Goal: Task Accomplishment & Management: Use online tool/utility

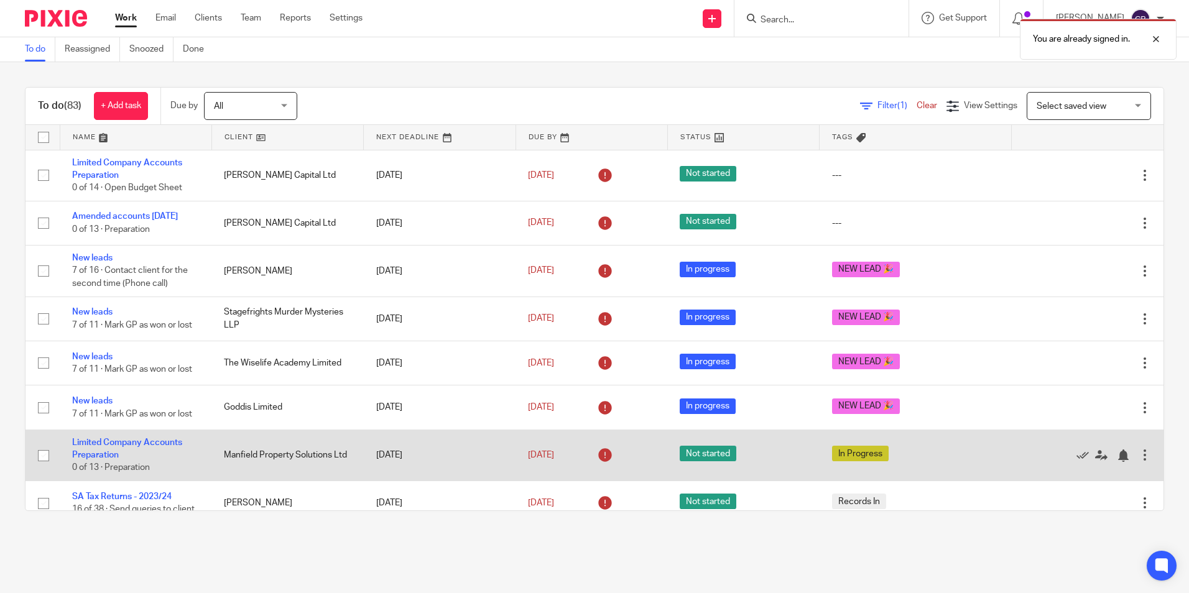
scroll to position [124, 0]
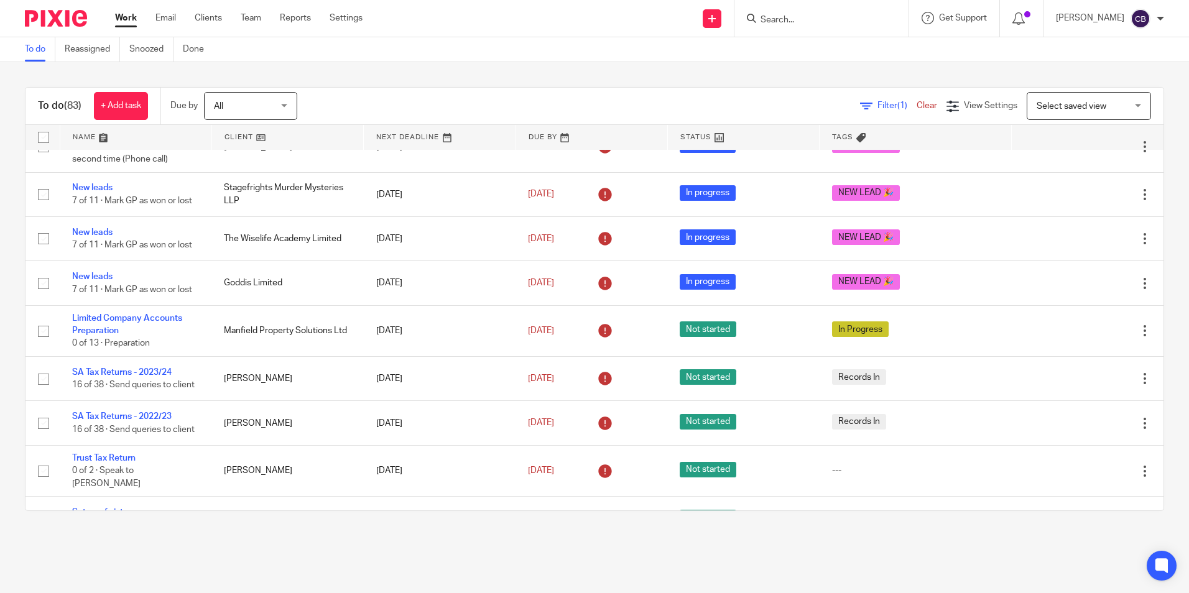
click at [794, 20] on input "Search" at bounding box center [815, 20] width 112 height 11
click at [860, 104] on icon at bounding box center [866, 106] width 12 height 12
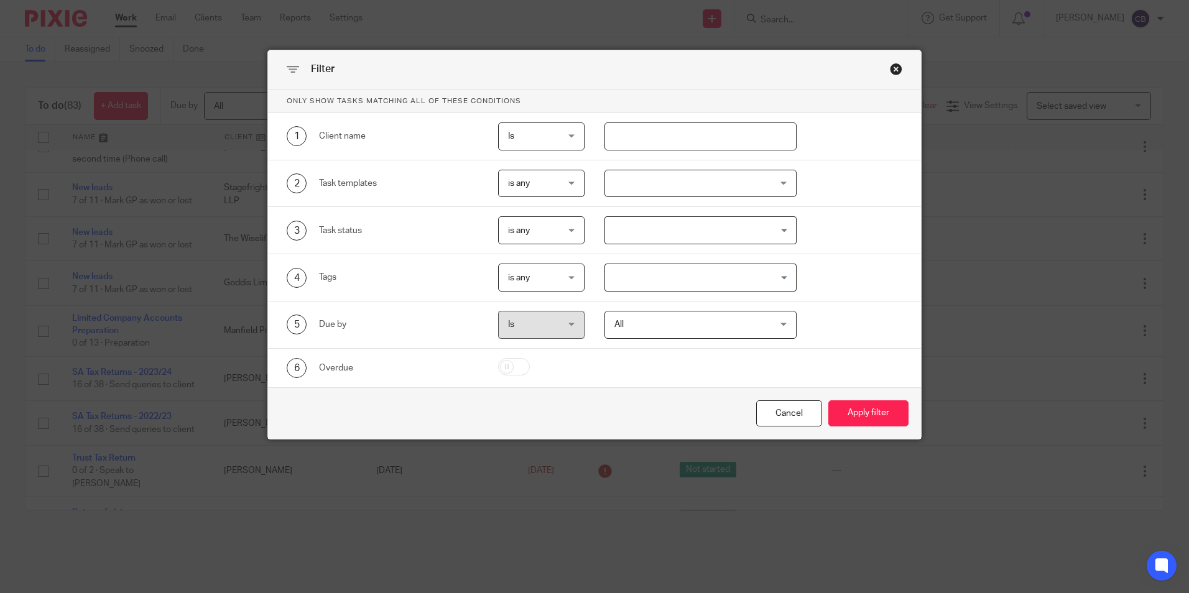
click at [634, 131] on input "text" at bounding box center [700, 137] width 192 height 28
type input "the hoy"
click at [828, 400] on button "Apply filter" at bounding box center [868, 413] width 80 height 27
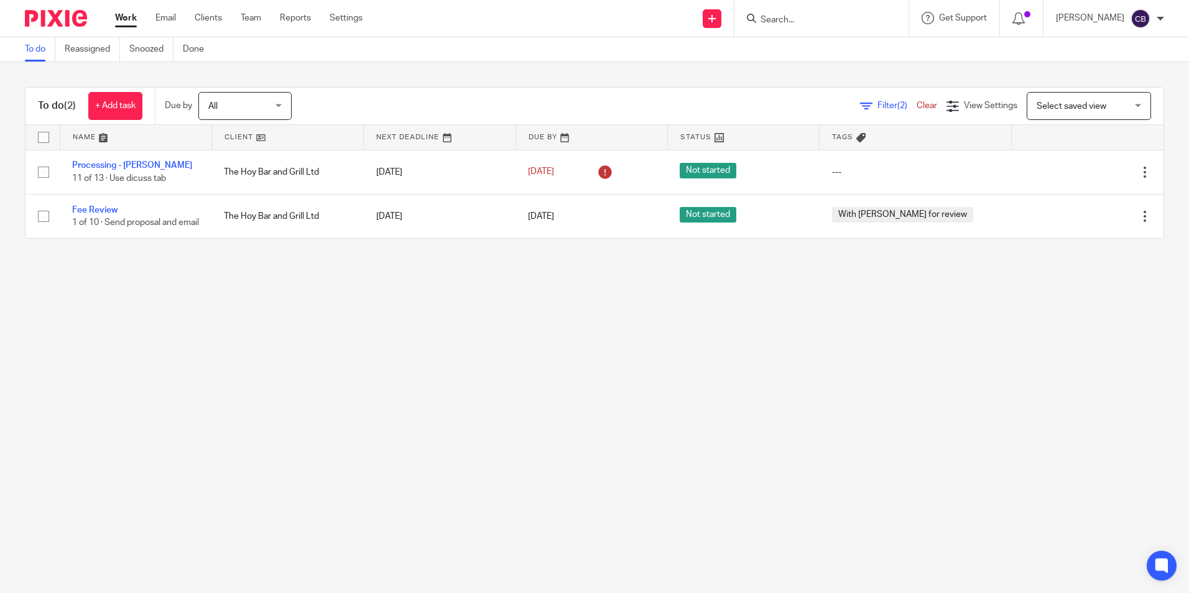
click at [270, 274] on main "To do Reassigned Snoozed Done To do (2) + Add task Due by All All [DATE] [DATE]…" at bounding box center [594, 296] width 1189 height 593
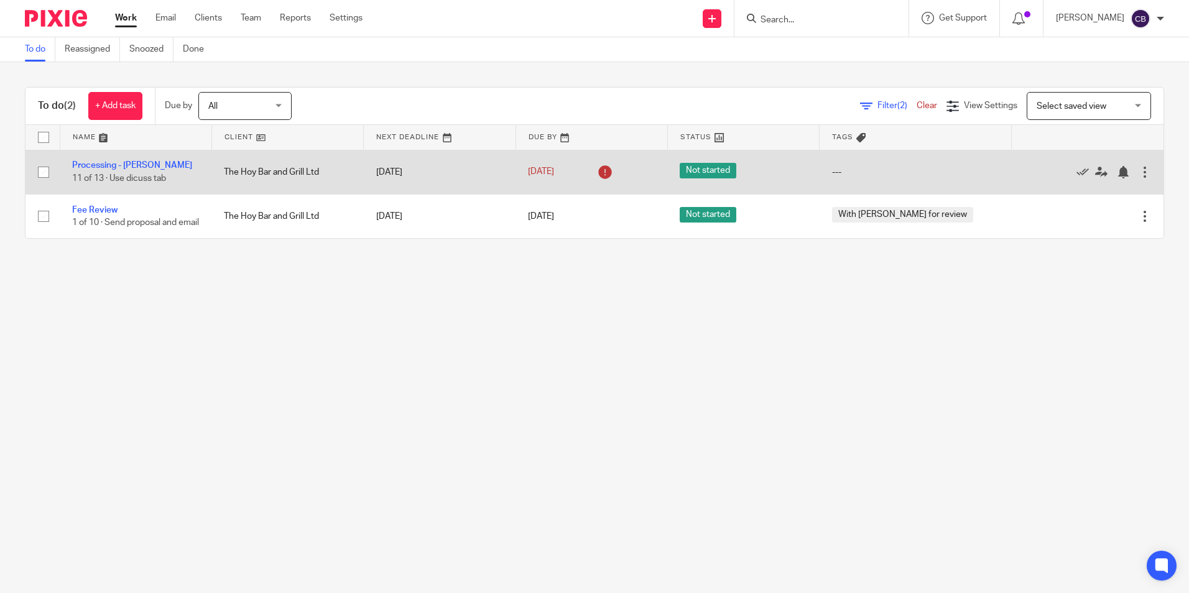
drag, startPoint x: 109, startPoint y: 208, endPoint x: 169, endPoint y: 189, distance: 62.5
click at [109, 208] on link "Fee Review" at bounding box center [94, 210] width 45 height 9
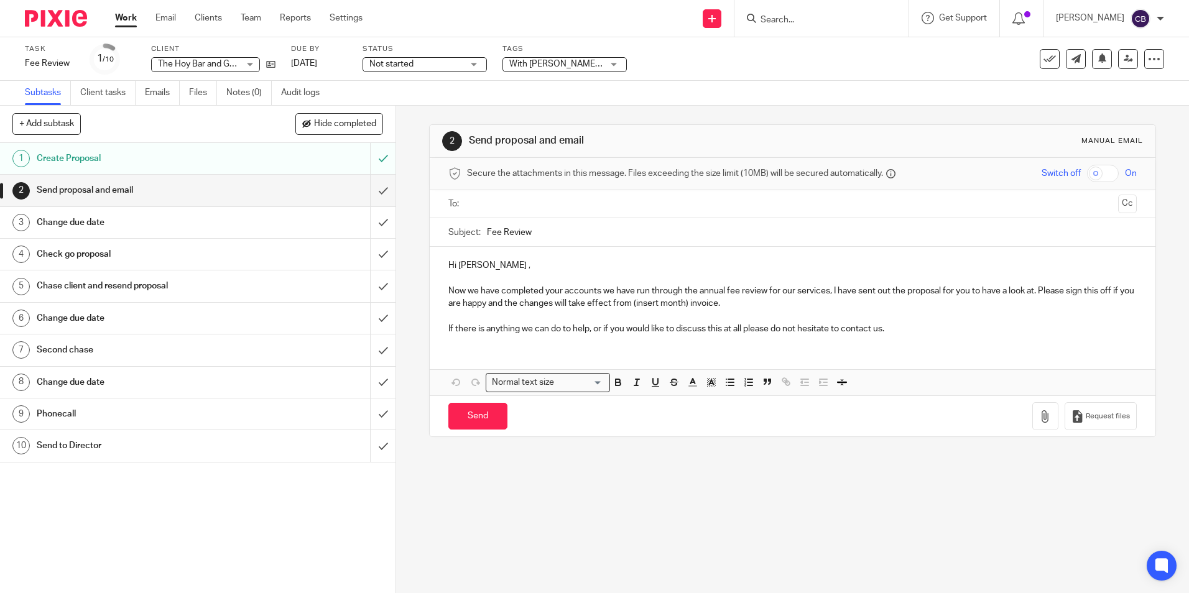
drag, startPoint x: 492, startPoint y: 292, endPoint x: 491, endPoint y: 284, distance: 8.2
click at [492, 292] on p "Now we have completed your accounts we have run through the annual fee review f…" at bounding box center [792, 297] width 688 height 25
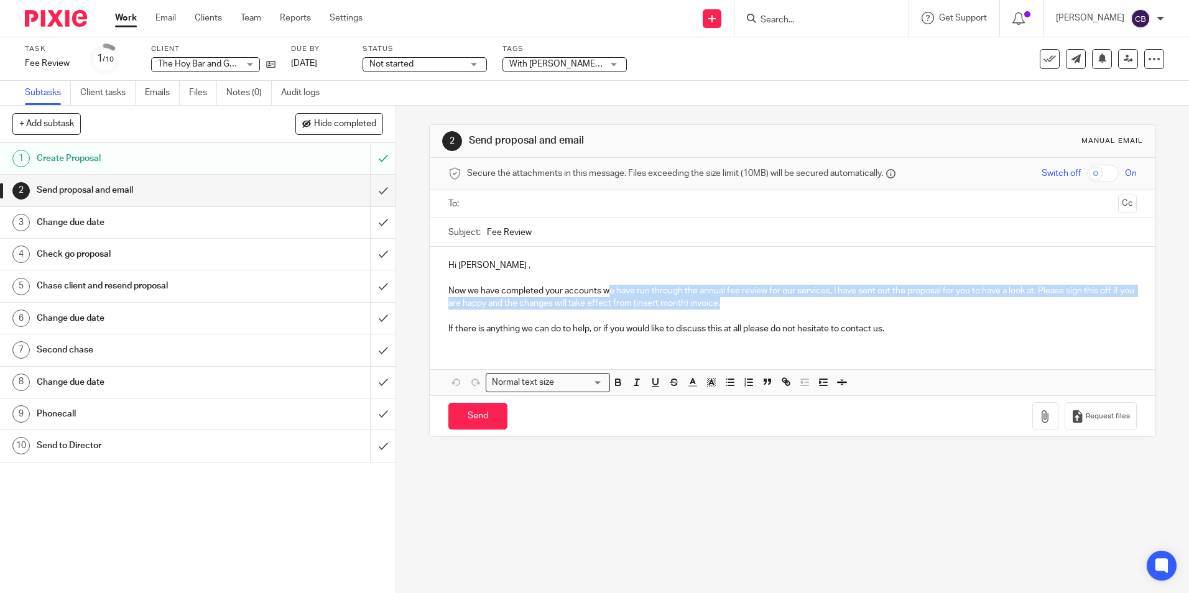
drag, startPoint x: 616, startPoint y: 297, endPoint x: 784, endPoint y: 305, distance: 168.1
click at [784, 305] on p "Now we have completed your accounts we have run through the annual fee review f…" at bounding box center [792, 297] width 688 height 25
click at [789, 308] on p "Now we have completed your accounts we have run through the annual fee review f…" at bounding box center [792, 297] width 688 height 25
drag, startPoint x: 1013, startPoint y: 305, endPoint x: 1046, endPoint y: 308, distance: 33.1
click at [1014, 305] on p "Now we have completed your accounts we have run through the annual fee review f…" at bounding box center [792, 297] width 688 height 25
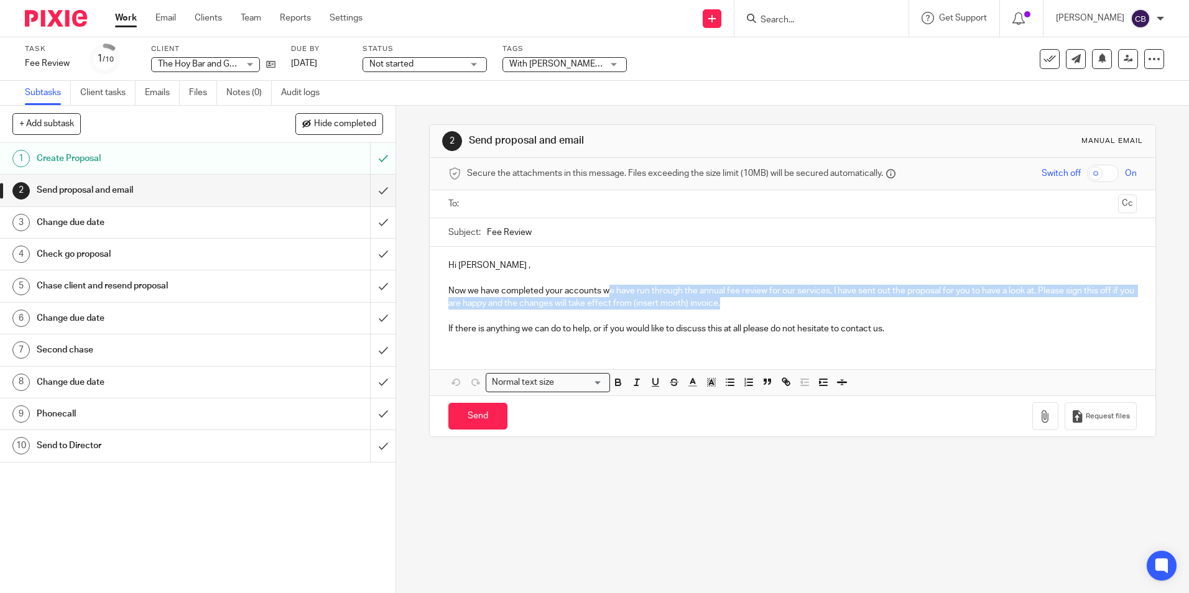
click at [512, 302] on p "Now we have completed your accounts we have run through the annual fee review f…" at bounding box center [792, 297] width 688 height 25
drag, startPoint x: 648, startPoint y: 301, endPoint x: 700, endPoint y: 305, distance: 51.8
click at [700, 305] on p "Now we have completed your accounts we have run through the annual fee review f…" at bounding box center [792, 297] width 688 height 25
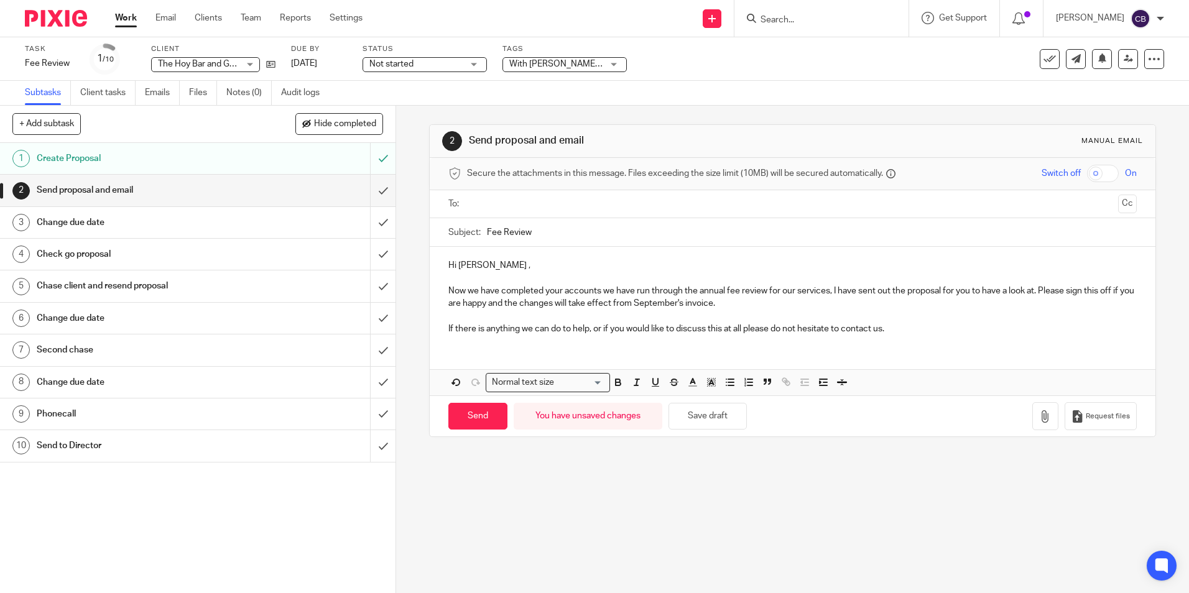
click at [622, 320] on p at bounding box center [792, 316] width 688 height 12
click at [937, 330] on p "If there is anything we can do to help, or if you would like to discuss this at…" at bounding box center [792, 329] width 688 height 12
drag, startPoint x: 530, startPoint y: 287, endPoint x: 522, endPoint y: 283, distance: 8.9
click at [604, 292] on p "Now we have completed your accounts we have run through the annual fee review f…" at bounding box center [792, 297] width 688 height 25
click at [491, 263] on p "Hi Dominie ," at bounding box center [792, 265] width 688 height 12
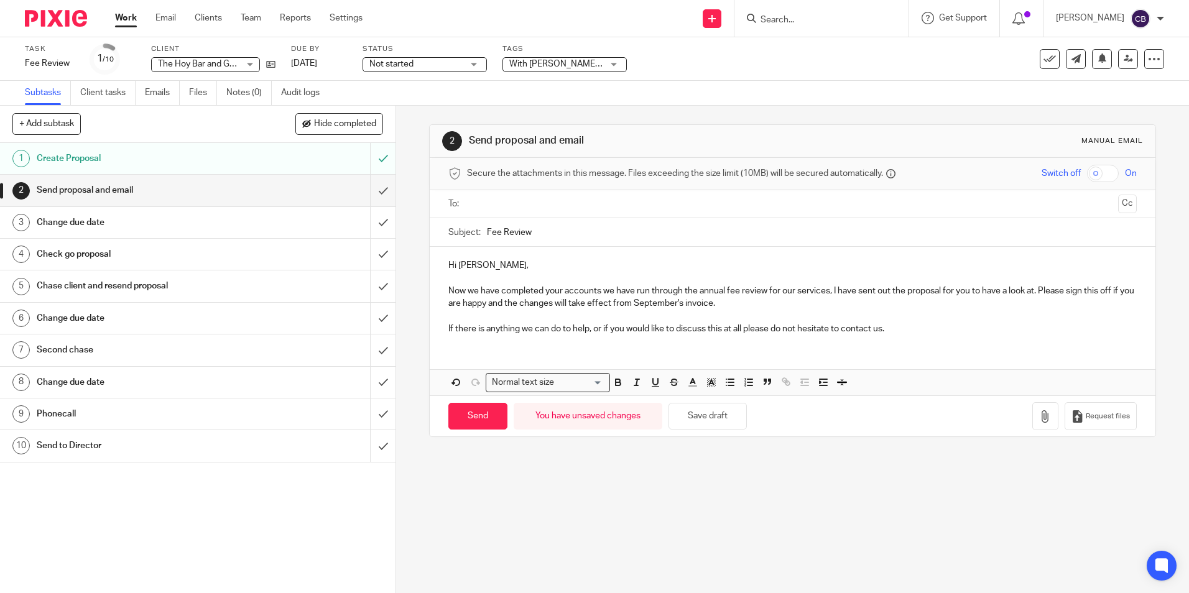
click at [749, 309] on p "Now we have completed your accounts we have run through the annual fee review f…" at bounding box center [792, 297] width 688 height 25
click at [506, 213] on ul at bounding box center [792, 204] width 649 height 21
click at [504, 207] on input "text" at bounding box center [791, 204] width 641 height 14
click at [545, 275] on p at bounding box center [792, 281] width 688 height 12
click at [489, 417] on input "Send" at bounding box center [477, 418] width 59 height 27
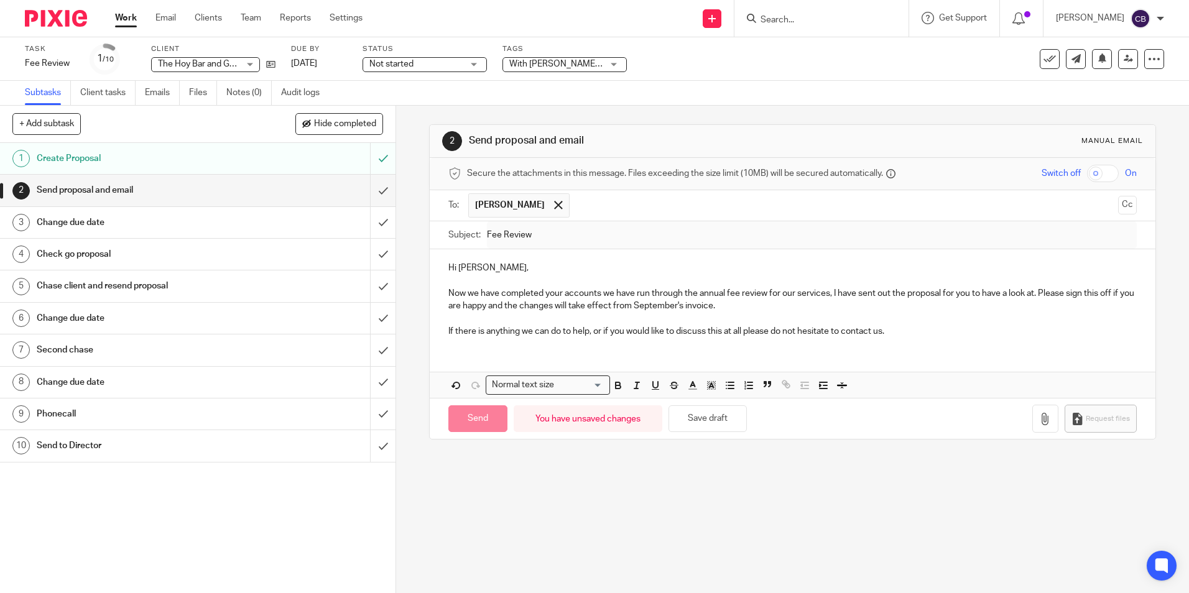
type input "Sent"
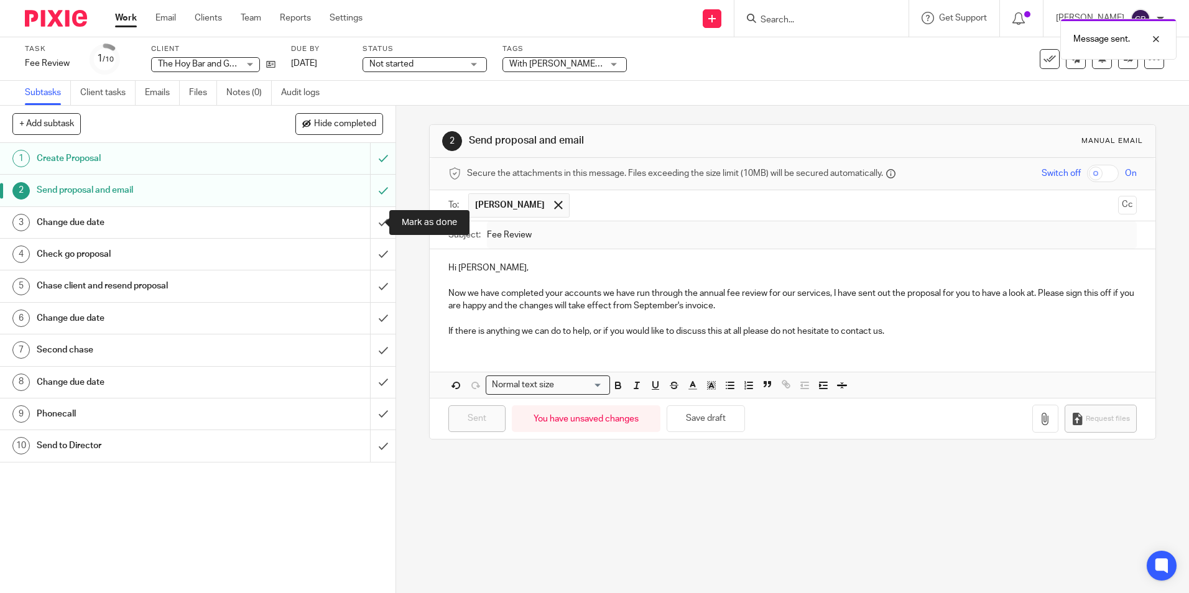
click at [320, 217] on div "Change due date" at bounding box center [198, 222] width 322 height 19
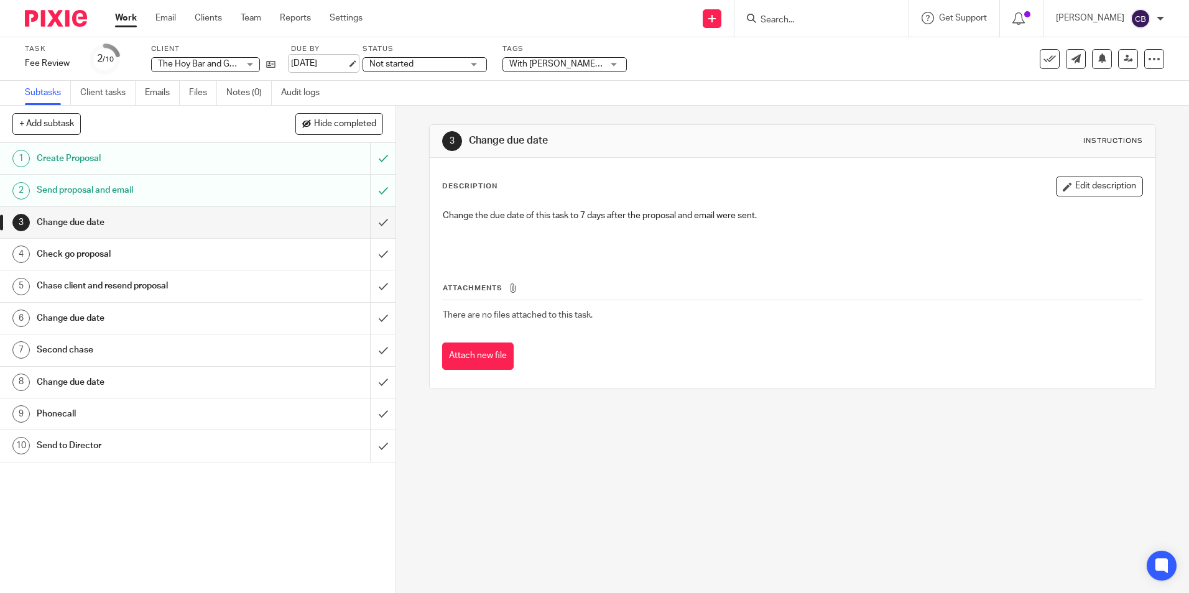
click at [347, 63] on link "[DATE]" at bounding box center [319, 63] width 56 height 13
click at [455, 68] on span "Not started" at bounding box center [415, 64] width 93 height 13
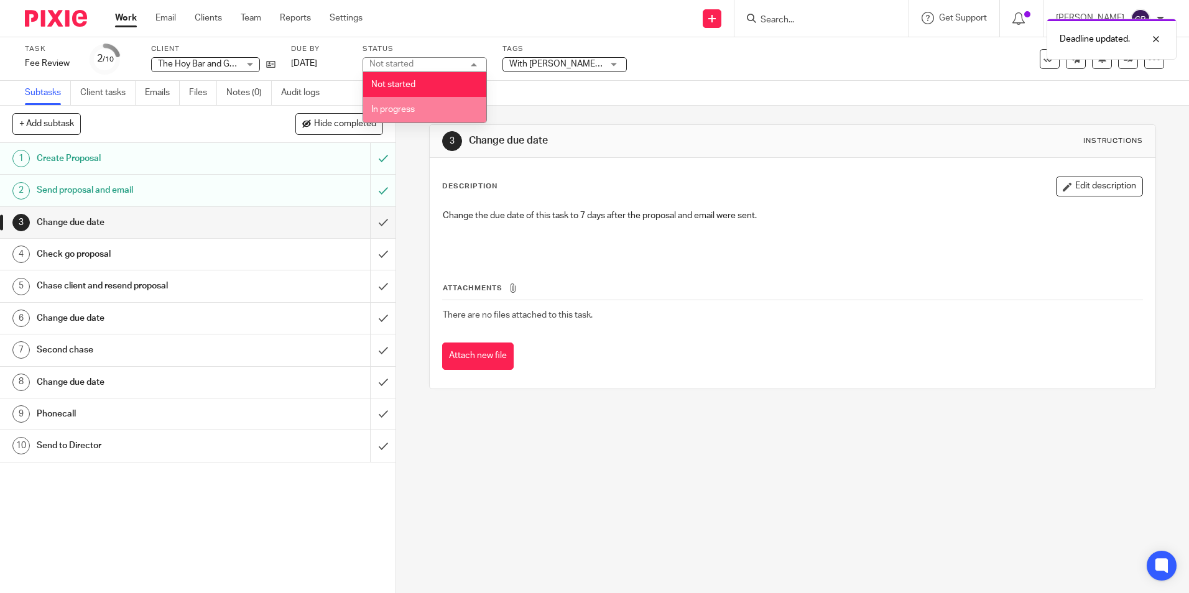
click at [443, 104] on li "In progress" at bounding box center [424, 109] width 123 height 25
click at [571, 54] on div "Tags With Anjuli for review Accounts Complete Accounts Returned Awaiting approv…" at bounding box center [564, 59] width 124 height 30
click at [570, 60] on span "With [PERSON_NAME] for review" at bounding box center [555, 64] width 93 height 13
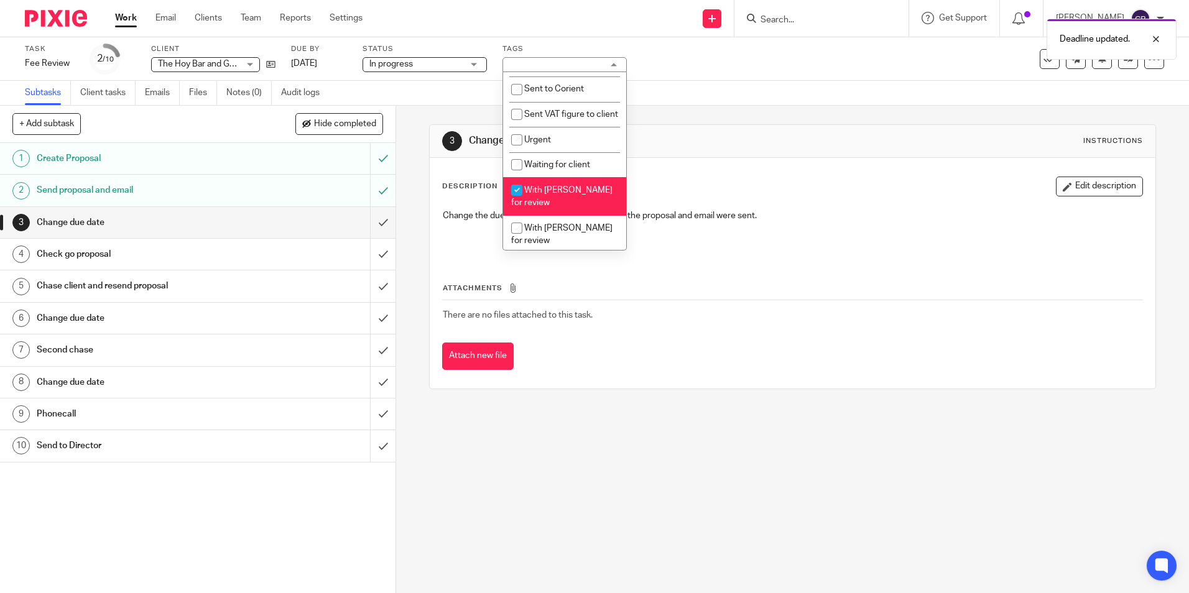
scroll to position [498, 0]
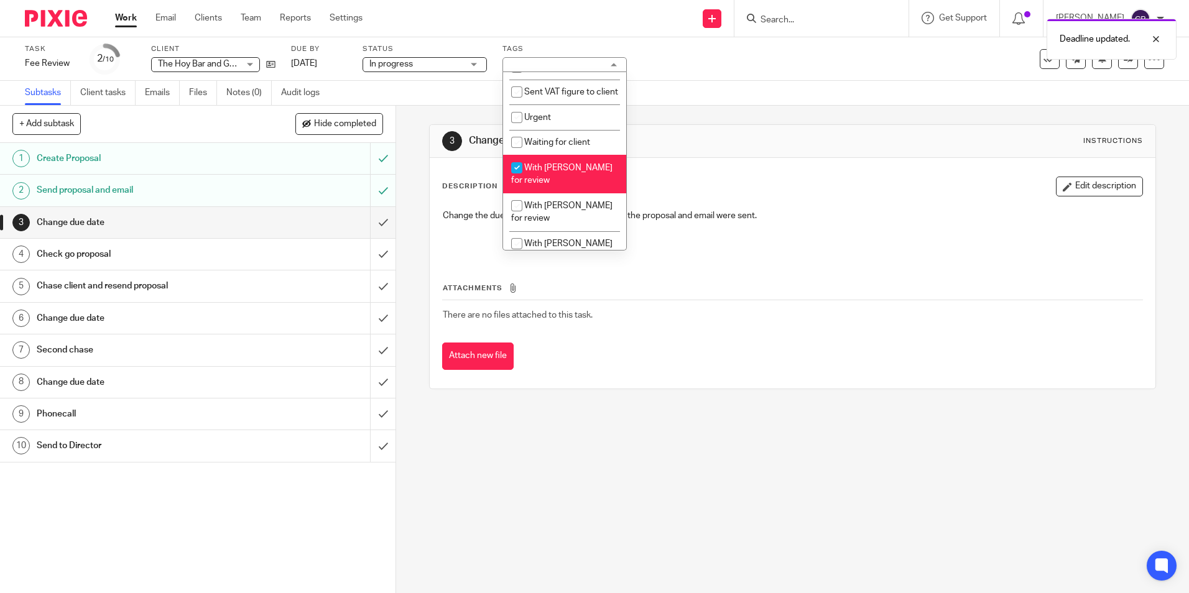
click at [555, 185] on li "With [PERSON_NAME] for review" at bounding box center [564, 174] width 123 height 38
checkbox input "false"
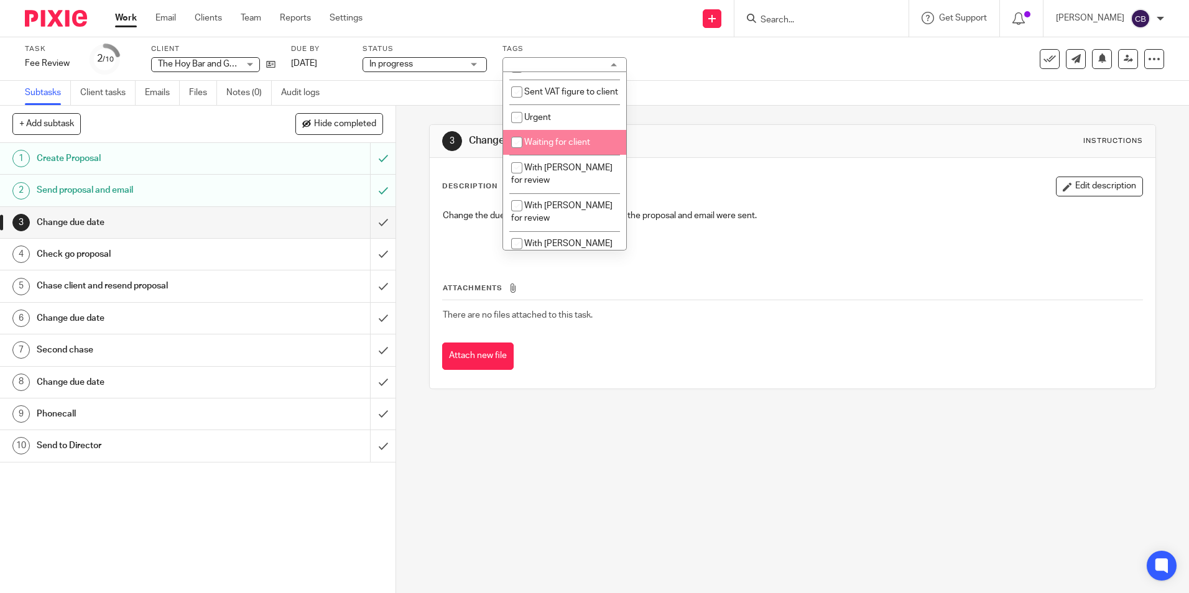
click at [559, 155] on li "Waiting for client" at bounding box center [564, 142] width 123 height 25
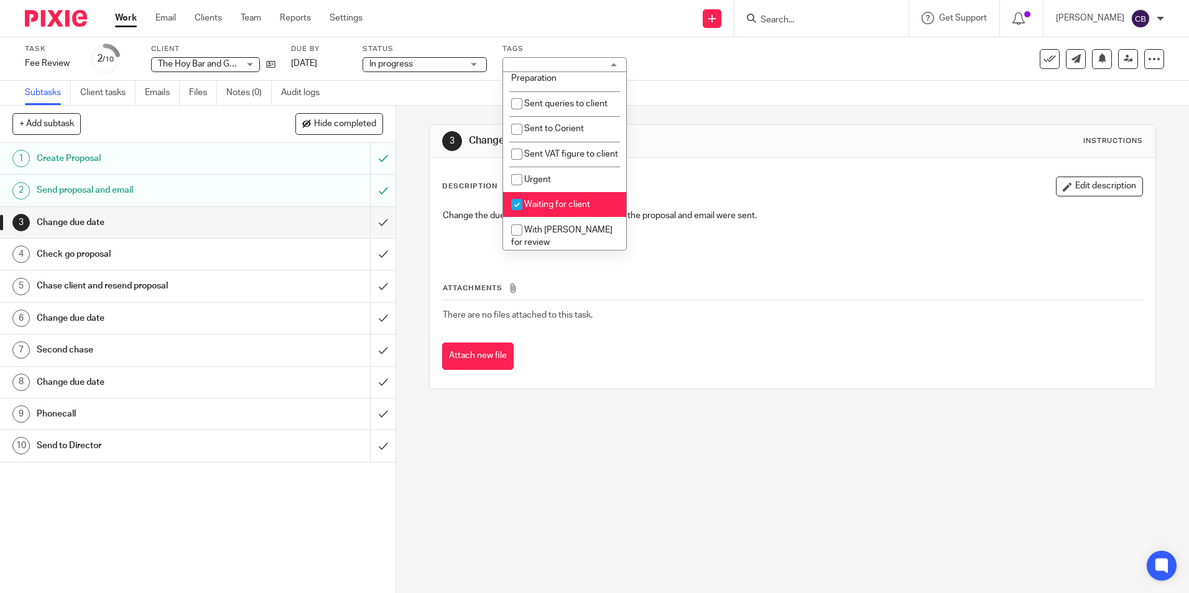
click at [537, 218] on li "Waiting for client" at bounding box center [564, 204] width 123 height 25
checkbox input "false"
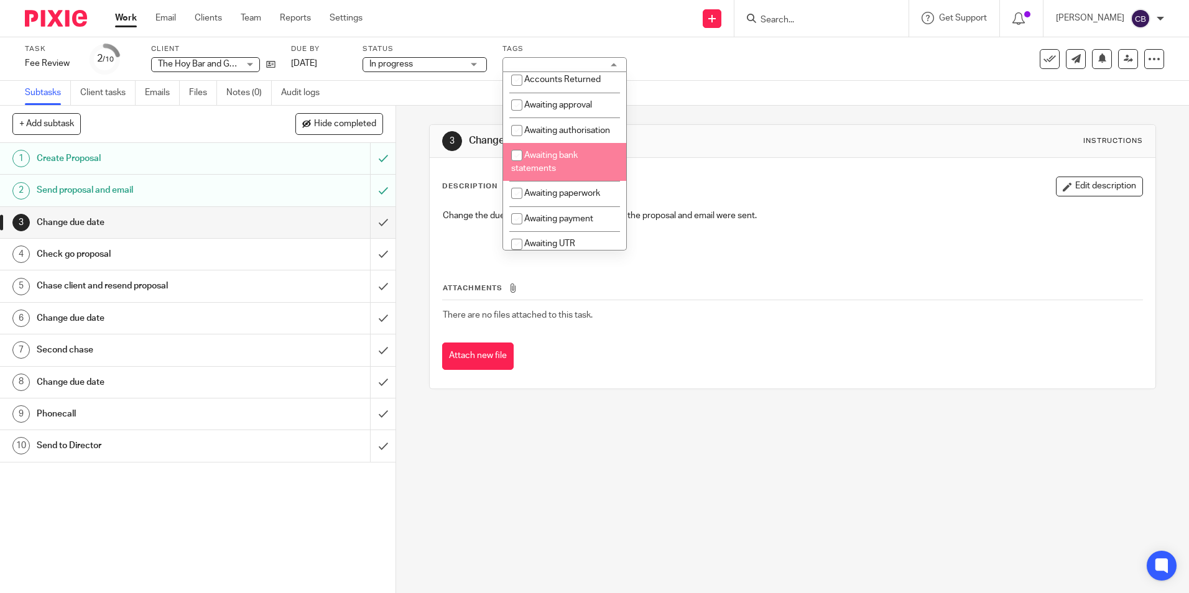
scroll to position [0, 0]
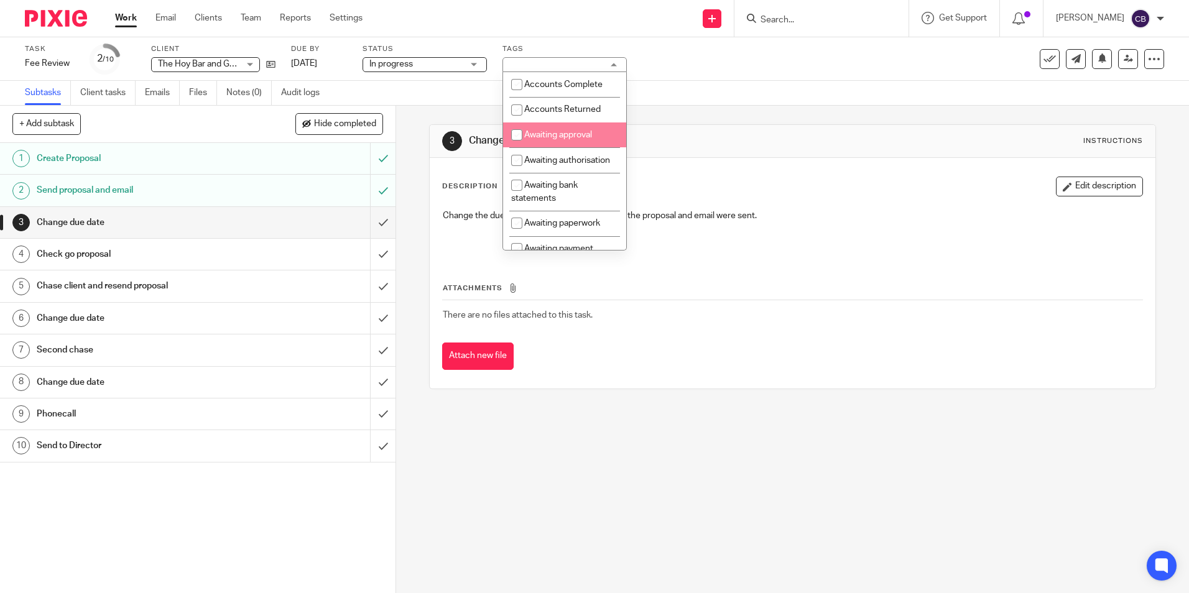
click at [565, 135] on span "Awaiting approval" at bounding box center [558, 135] width 68 height 9
checkbox input "true"
click at [396, 191] on div "3 Change due date Instructions Description Edit description Change the due date…" at bounding box center [792, 350] width 793 height 488
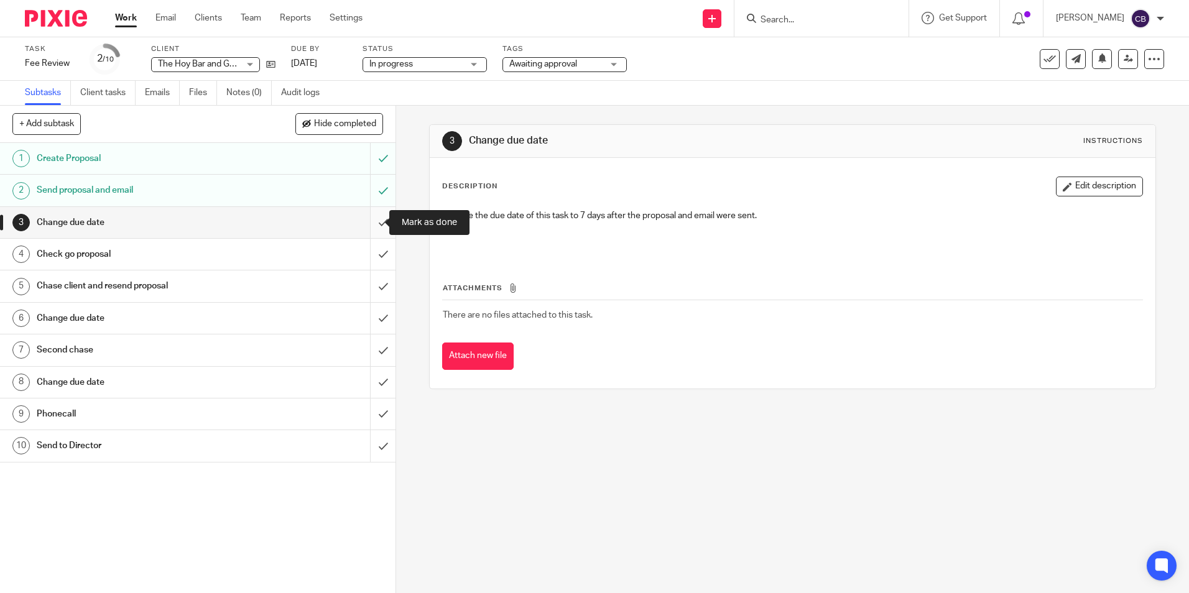
click at [371, 222] on input "submit" at bounding box center [198, 222] width 396 height 31
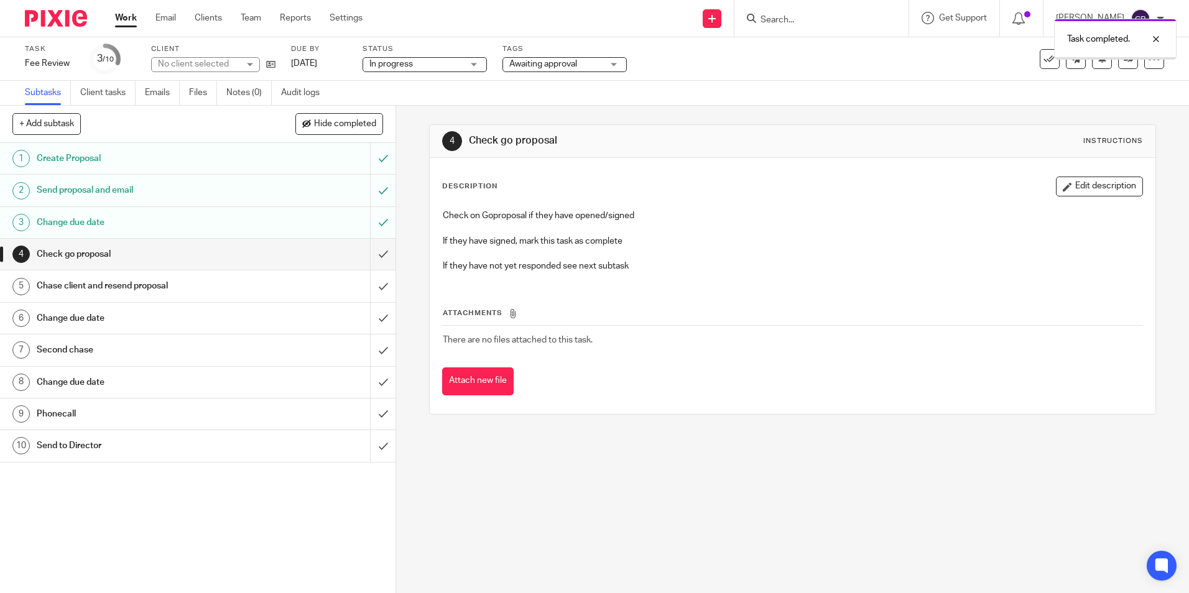
click at [516, 218] on p "Check on Goproposal if they have opened/signed" at bounding box center [792, 216] width 699 height 12
click at [506, 239] on p "If they have signed, mark this task as complete" at bounding box center [792, 241] width 699 height 12
click at [125, 21] on link "Work" at bounding box center [126, 18] width 22 height 12
